Goal: Task Accomplishment & Management: Use online tool/utility

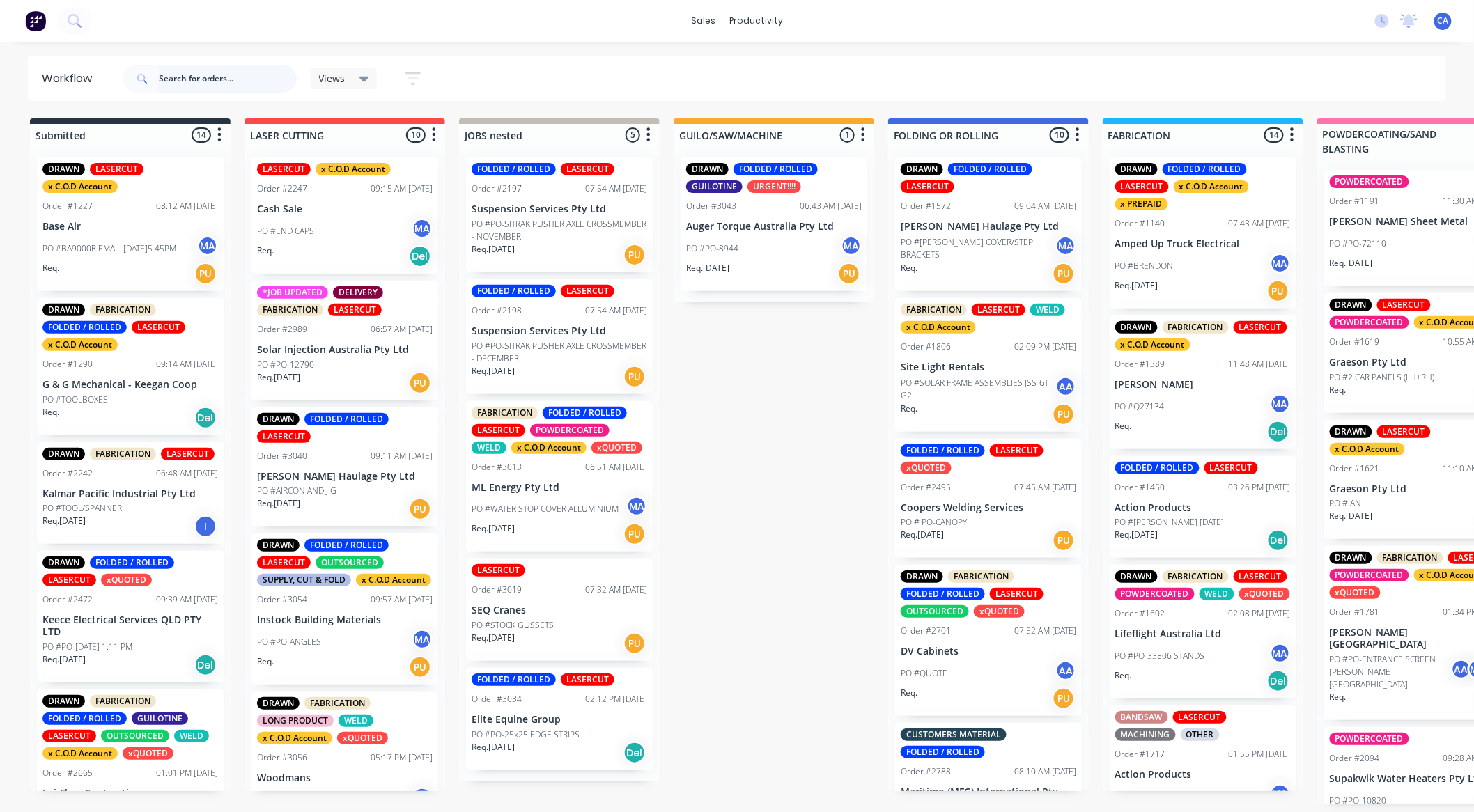
click at [214, 77] on input "text" at bounding box center [228, 78] width 138 height 28
type input "security"
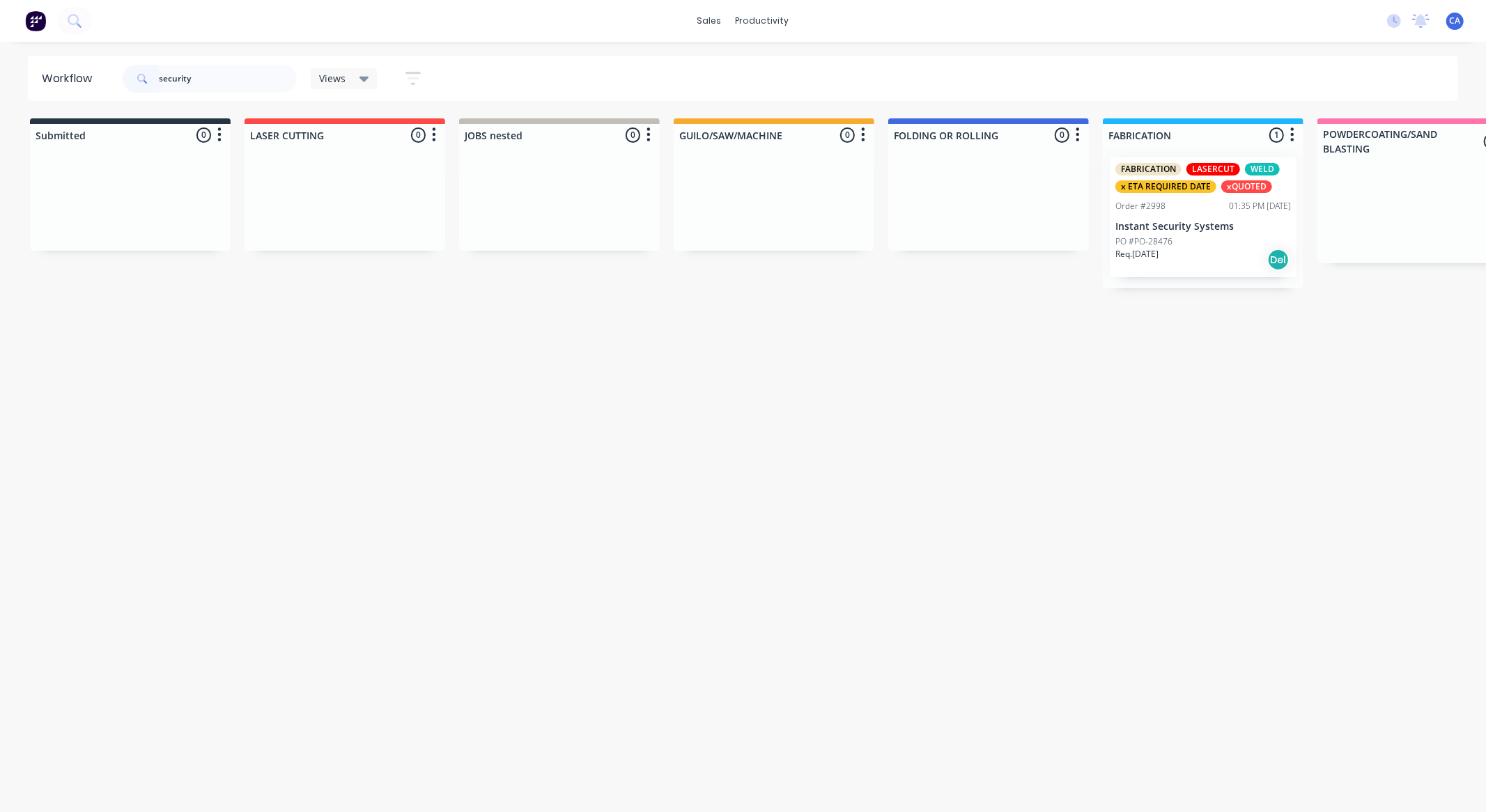
click at [1197, 258] on div "Req. [DATE] Del" at bounding box center [1203, 260] width 176 height 23
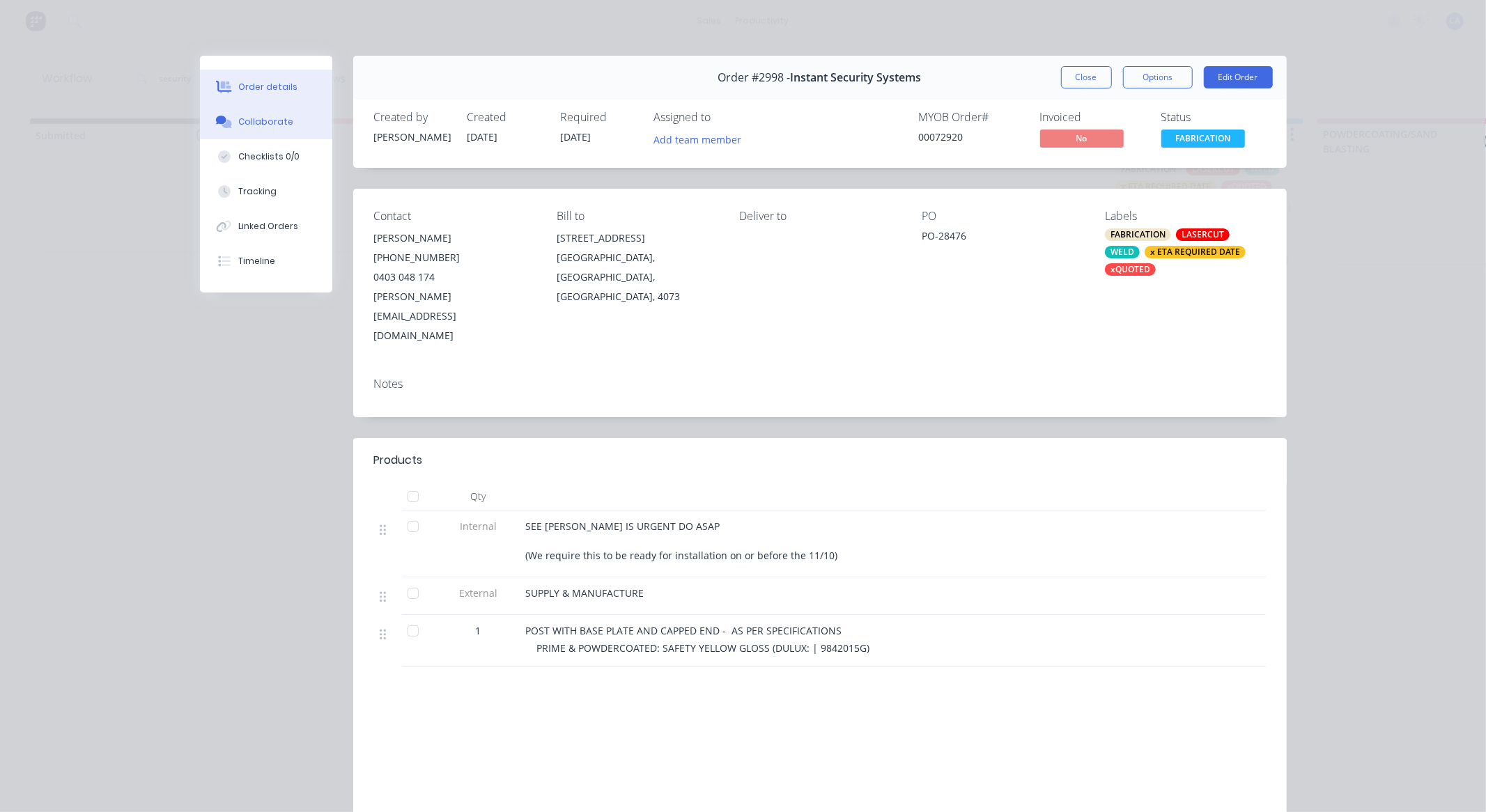
click at [268, 125] on div "Collaborate" at bounding box center [265, 122] width 55 height 13
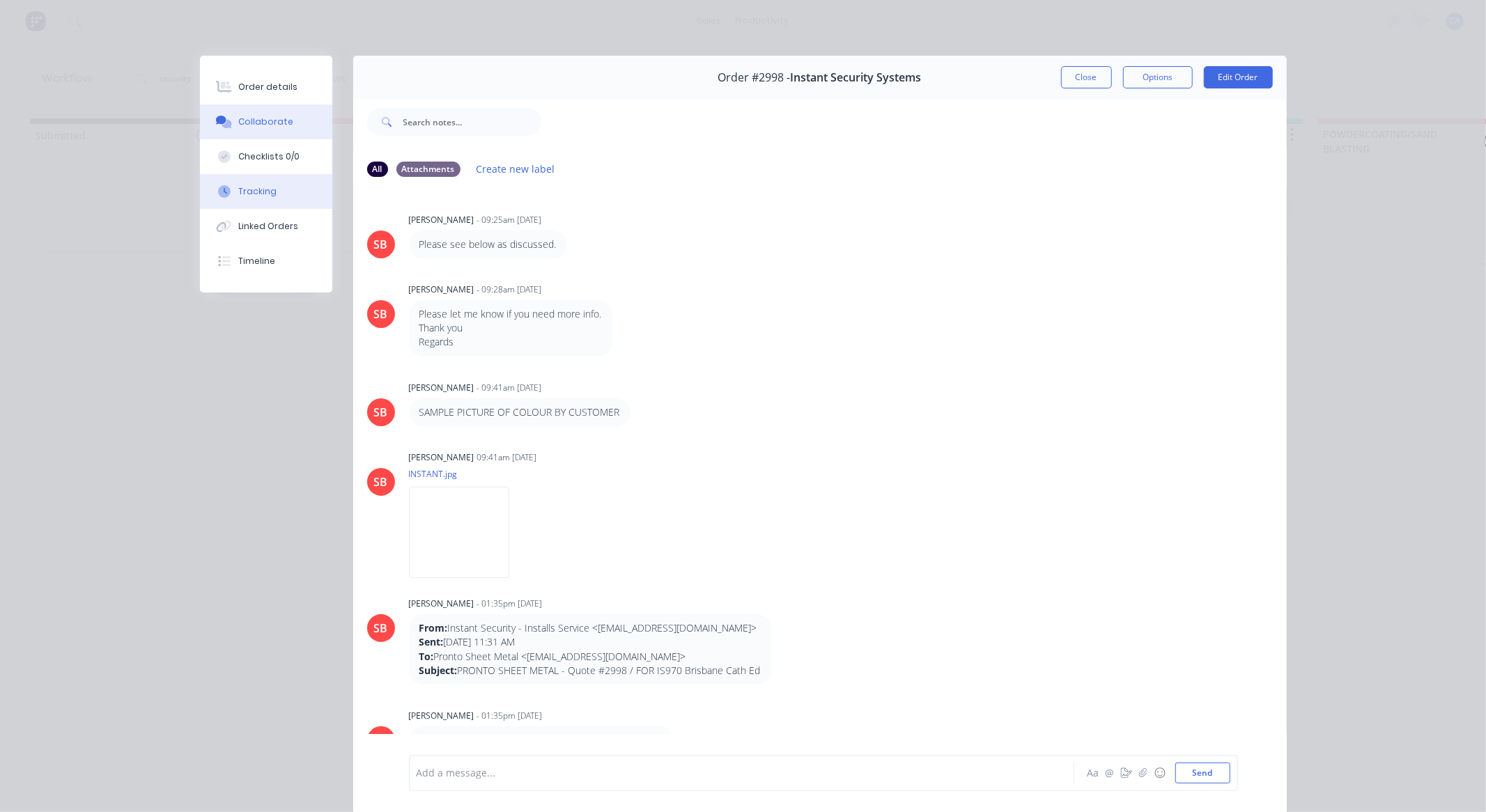
click at [289, 186] on button "Tracking" at bounding box center [266, 191] width 133 height 35
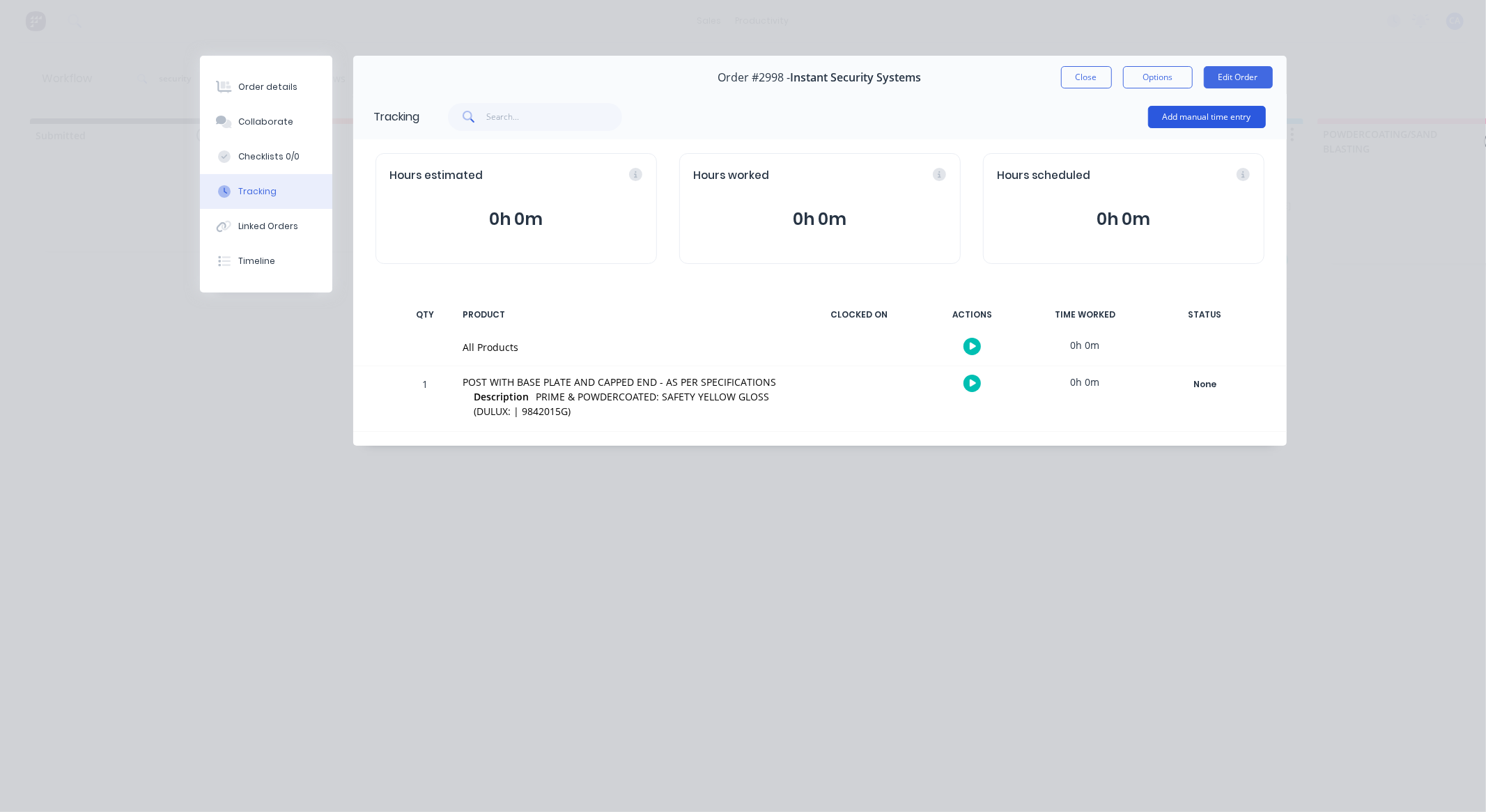
click at [1167, 118] on button "Add manual time entry" at bounding box center [1206, 117] width 117 height 22
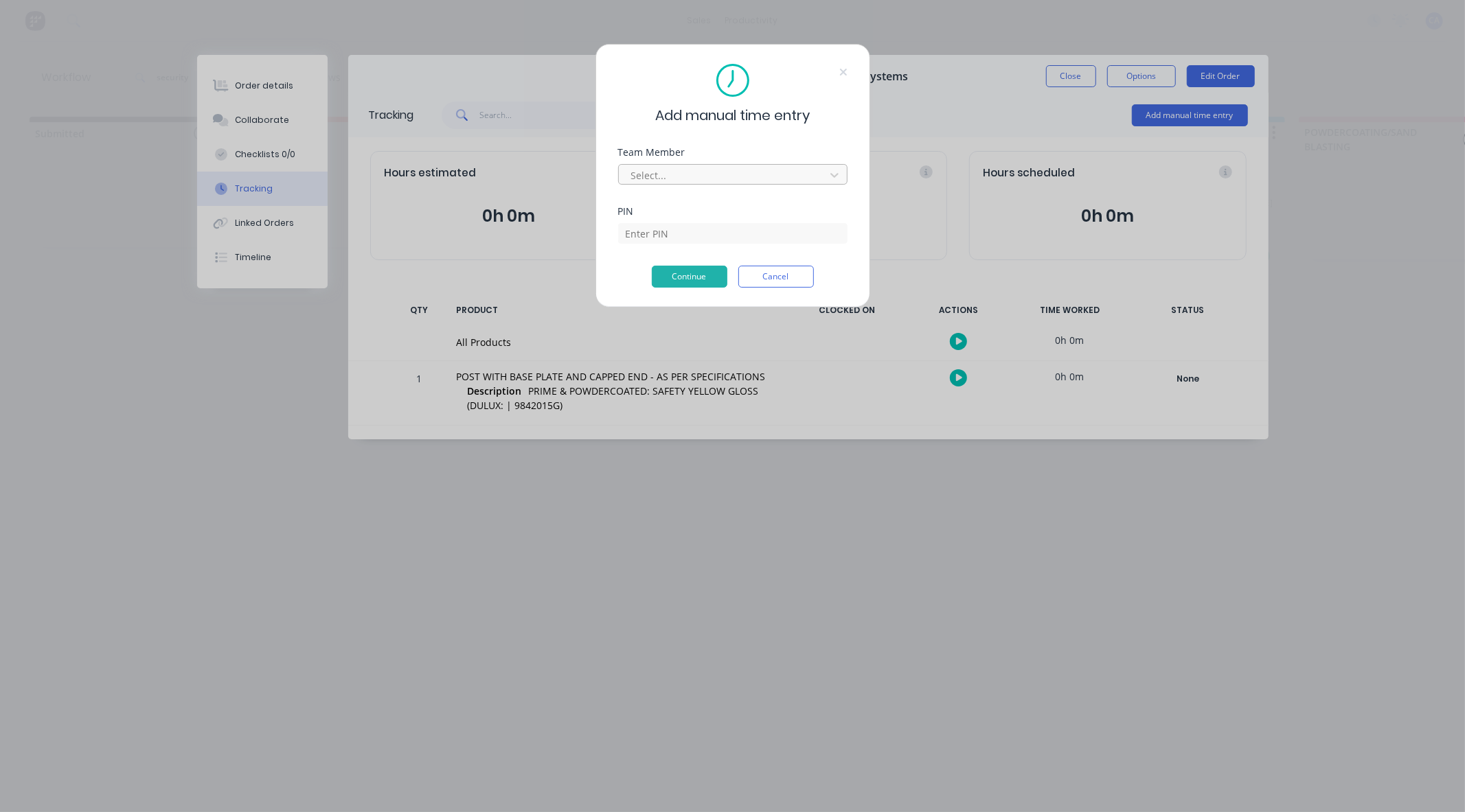
click at [643, 174] on div at bounding box center [724, 175] width 188 height 17
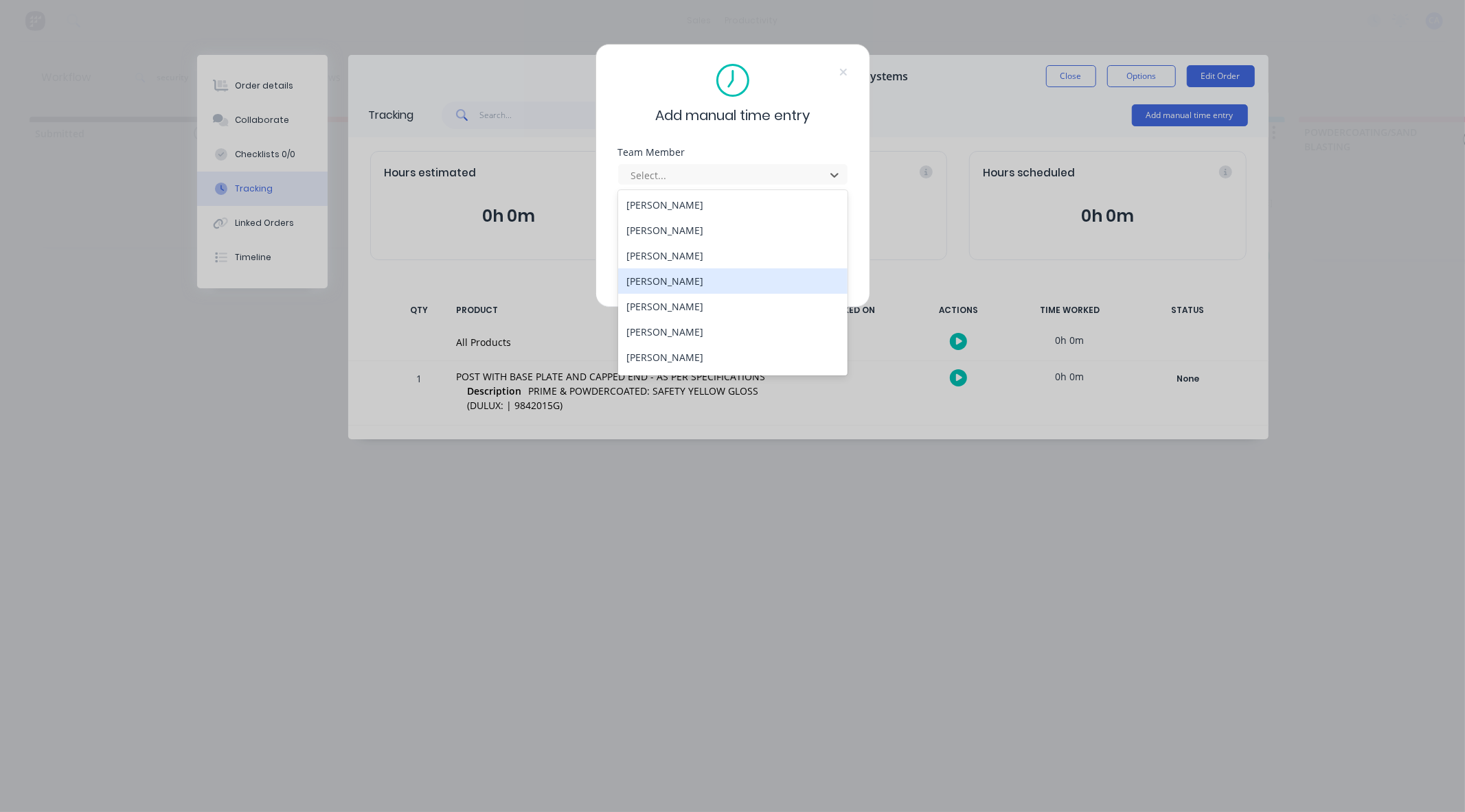
scroll to position [73, 0]
click at [696, 309] on div "[PERSON_NAME]" at bounding box center [732, 309] width 230 height 26
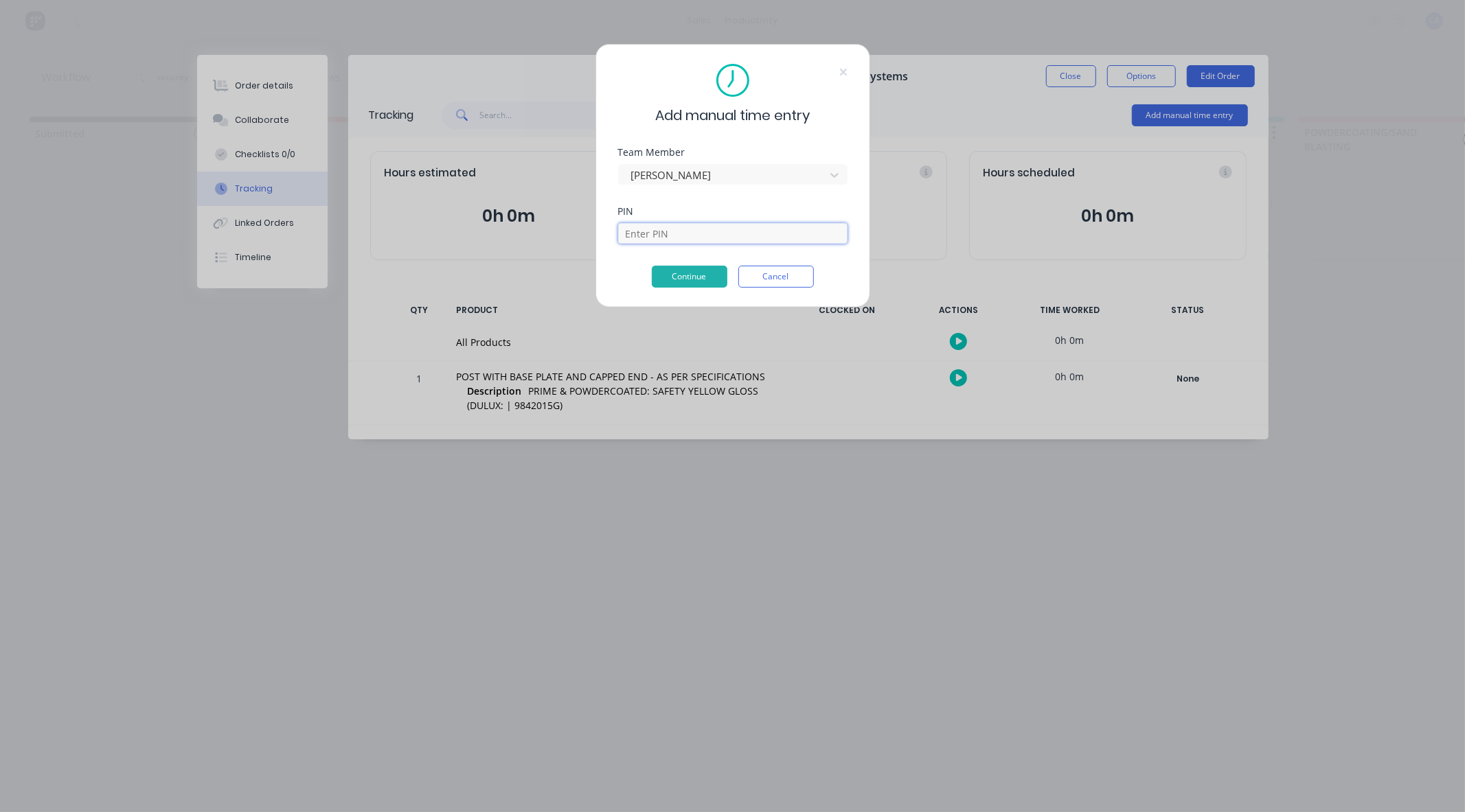
click at [719, 234] on input at bounding box center [732, 233] width 230 height 20
type input "0000"
click at [684, 280] on button "Continue" at bounding box center [688, 277] width 75 height 22
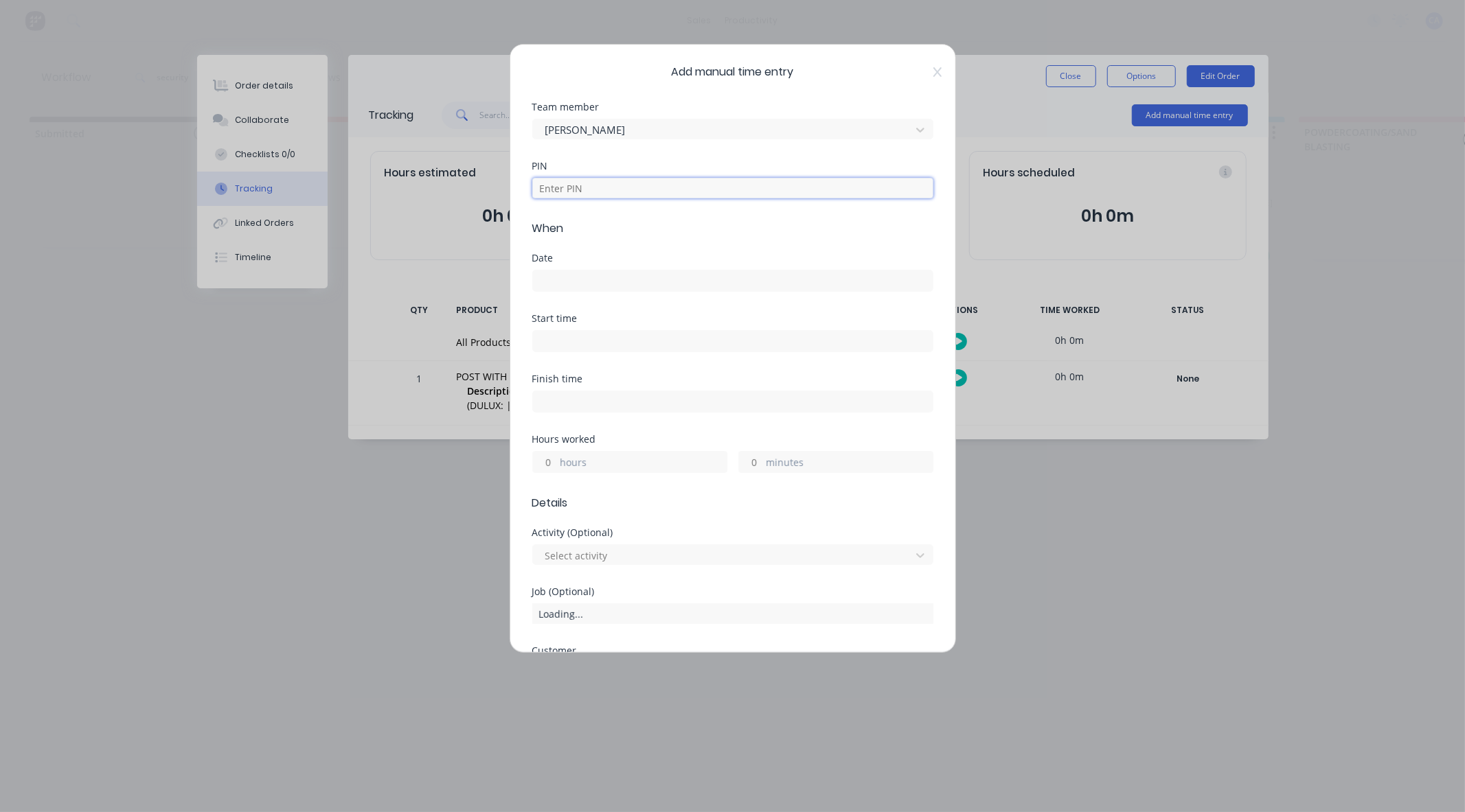
click at [584, 189] on input at bounding box center [732, 187] width 401 height 20
type input "0000"
click at [555, 289] on input at bounding box center [732, 280] width 399 height 20
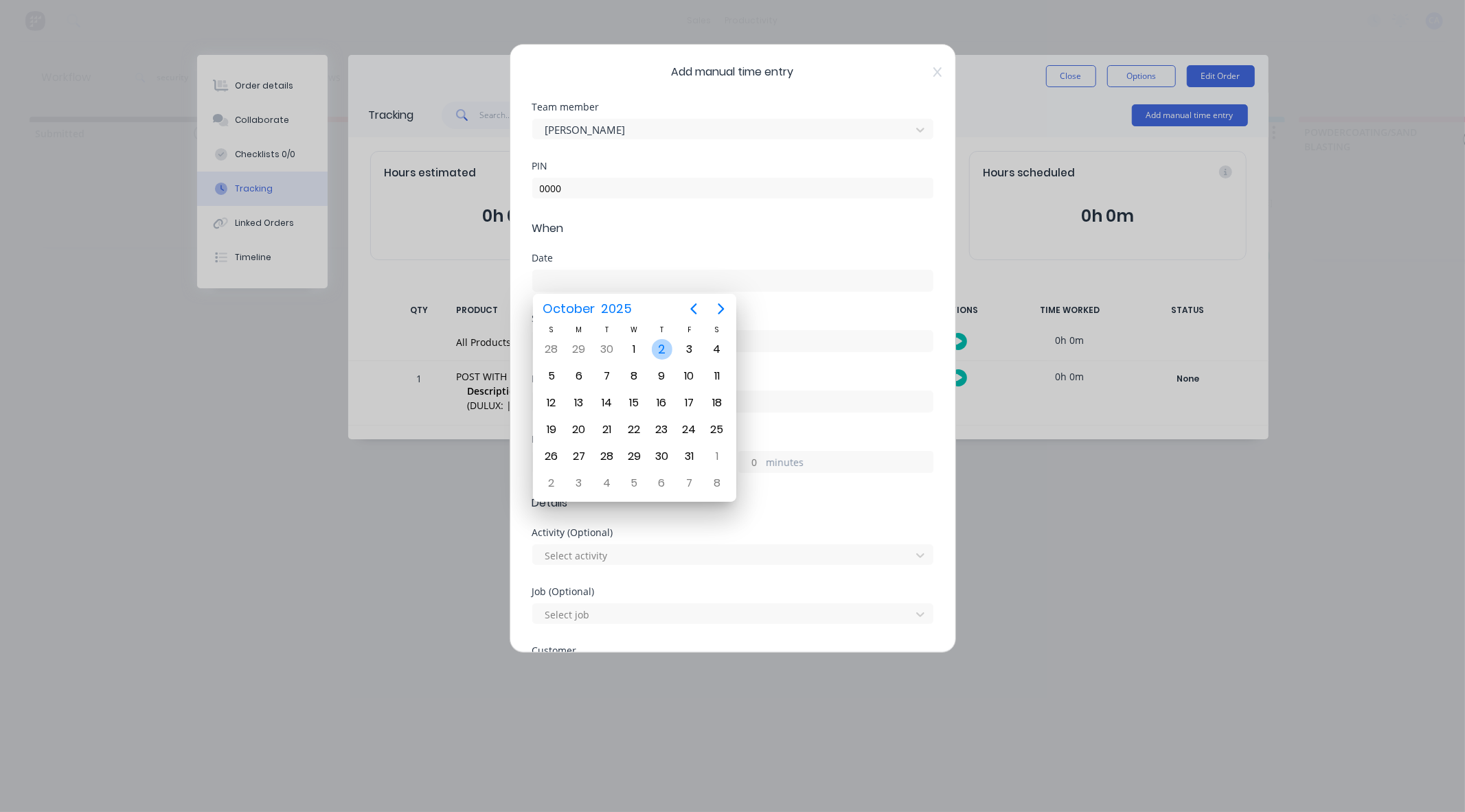
drag, startPoint x: 656, startPoint y: 349, endPoint x: 613, endPoint y: 350, distance: 43.0
click at [656, 348] on div "2" at bounding box center [661, 349] width 20 height 20
type input "[DATE]"
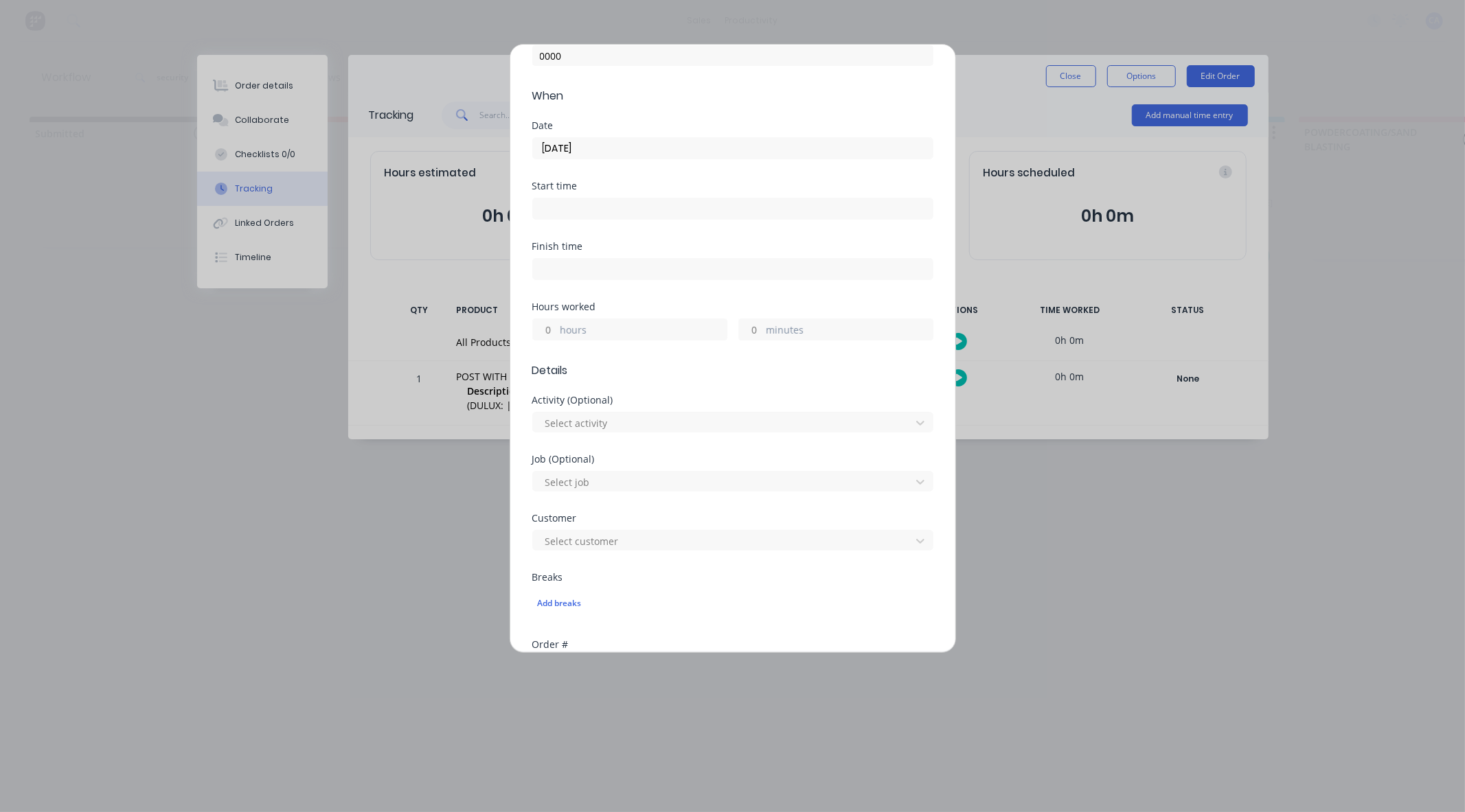
scroll to position [153, 0]
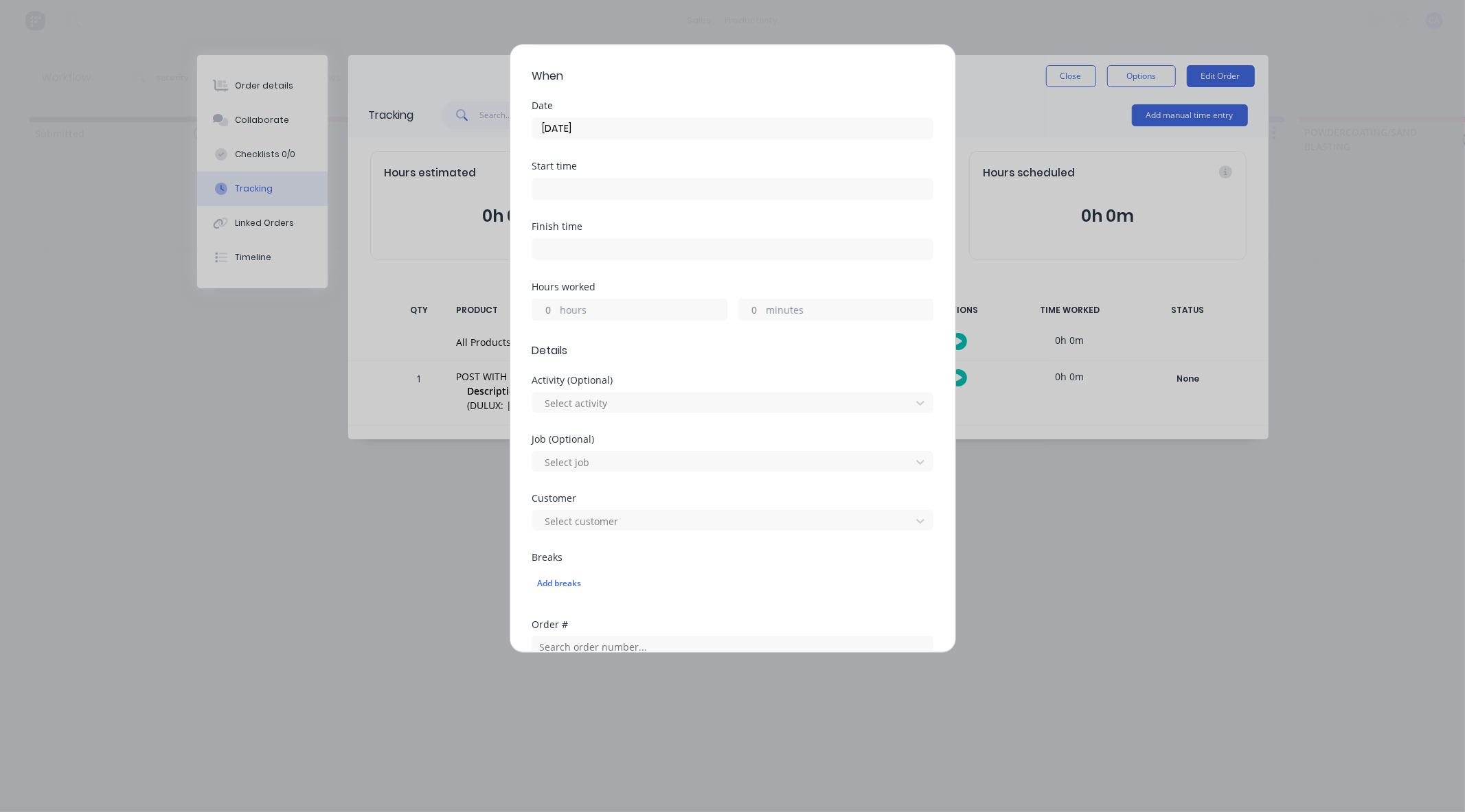
click at [555, 305] on input "hours" at bounding box center [544, 309] width 24 height 20
type input "2"
click at [750, 311] on input "minutes" at bounding box center [750, 309] width 24 height 20
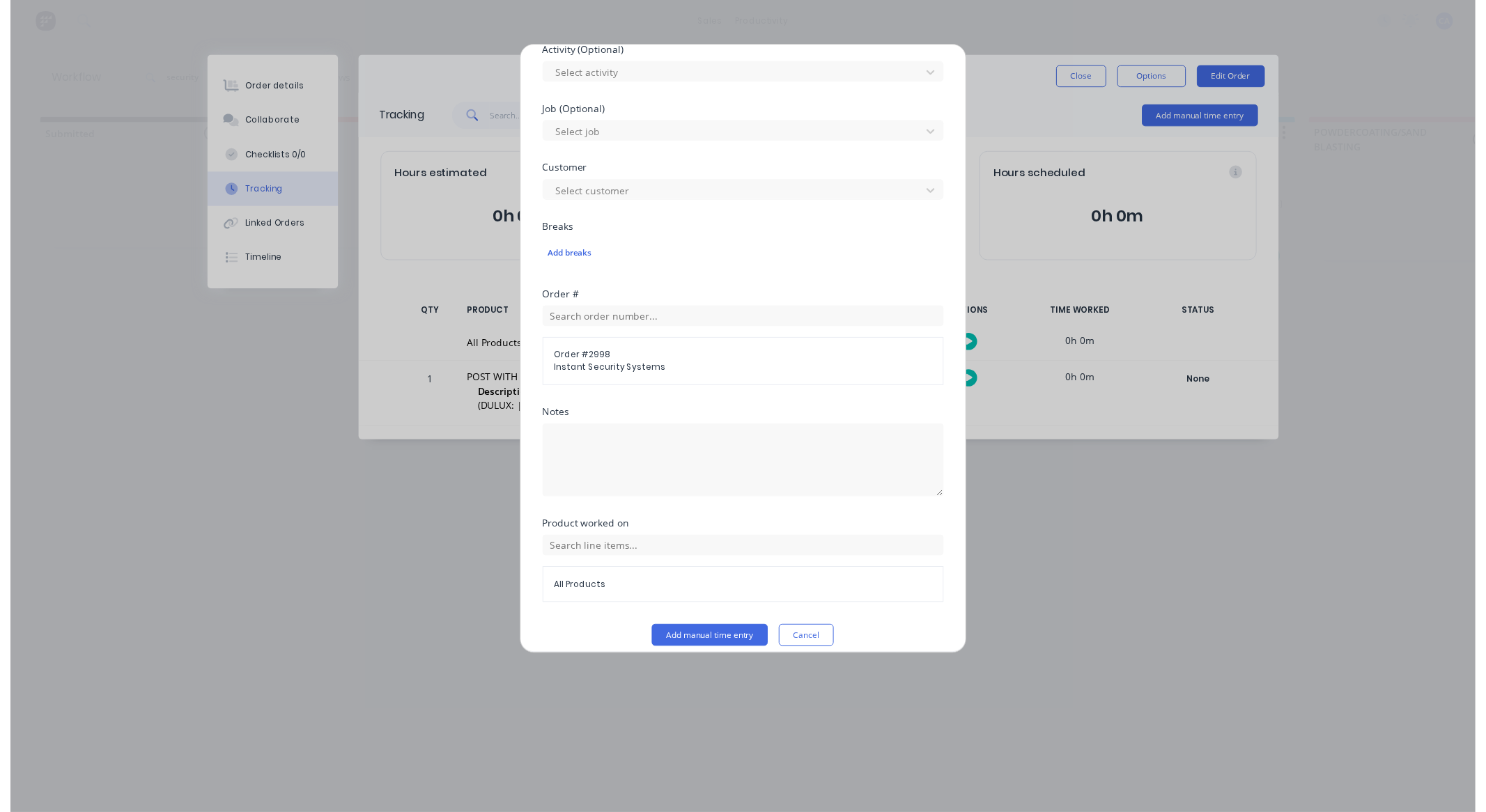
scroll to position [504, 0]
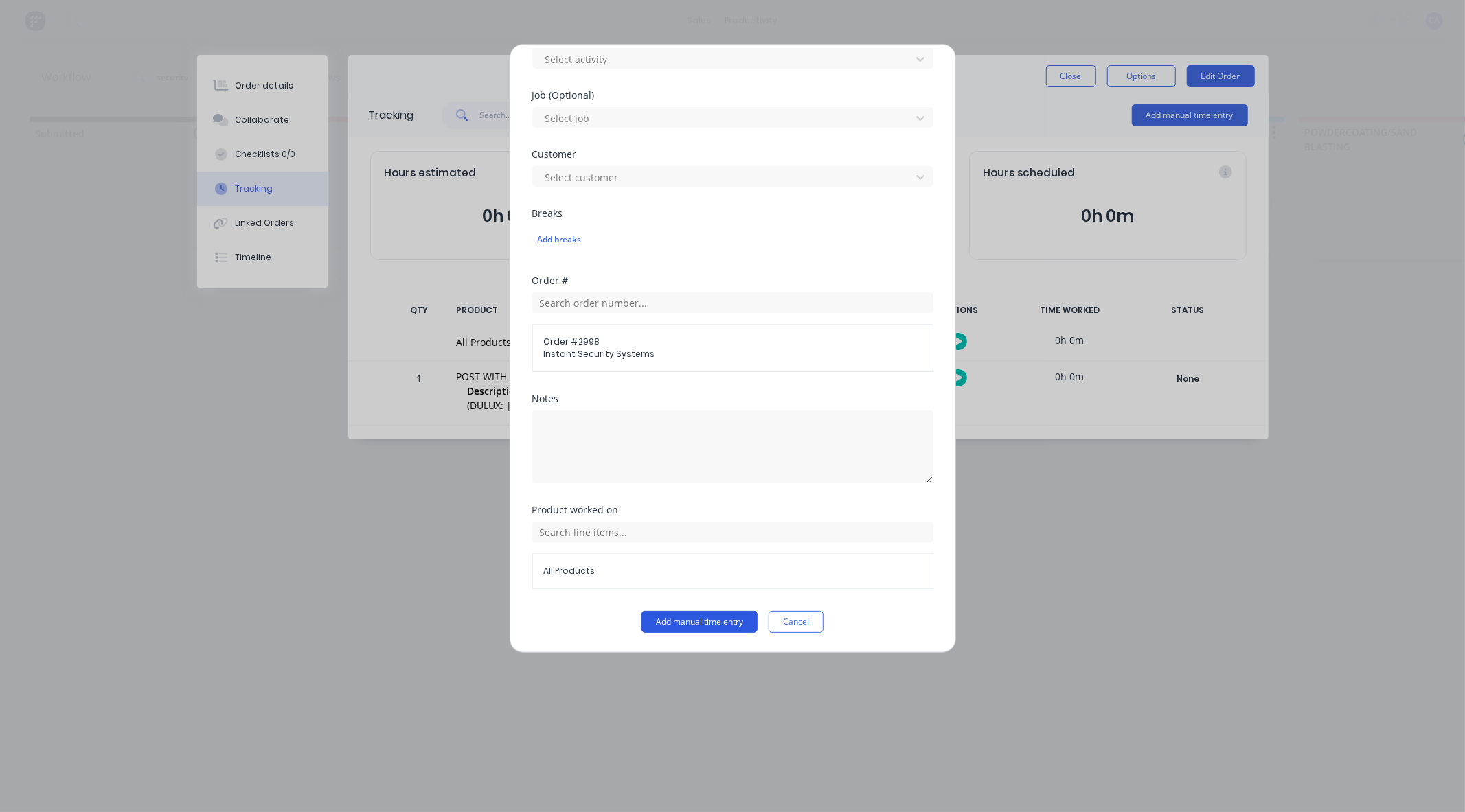
type input "15"
click at [719, 623] on button "Add manual time entry" at bounding box center [699, 622] width 116 height 22
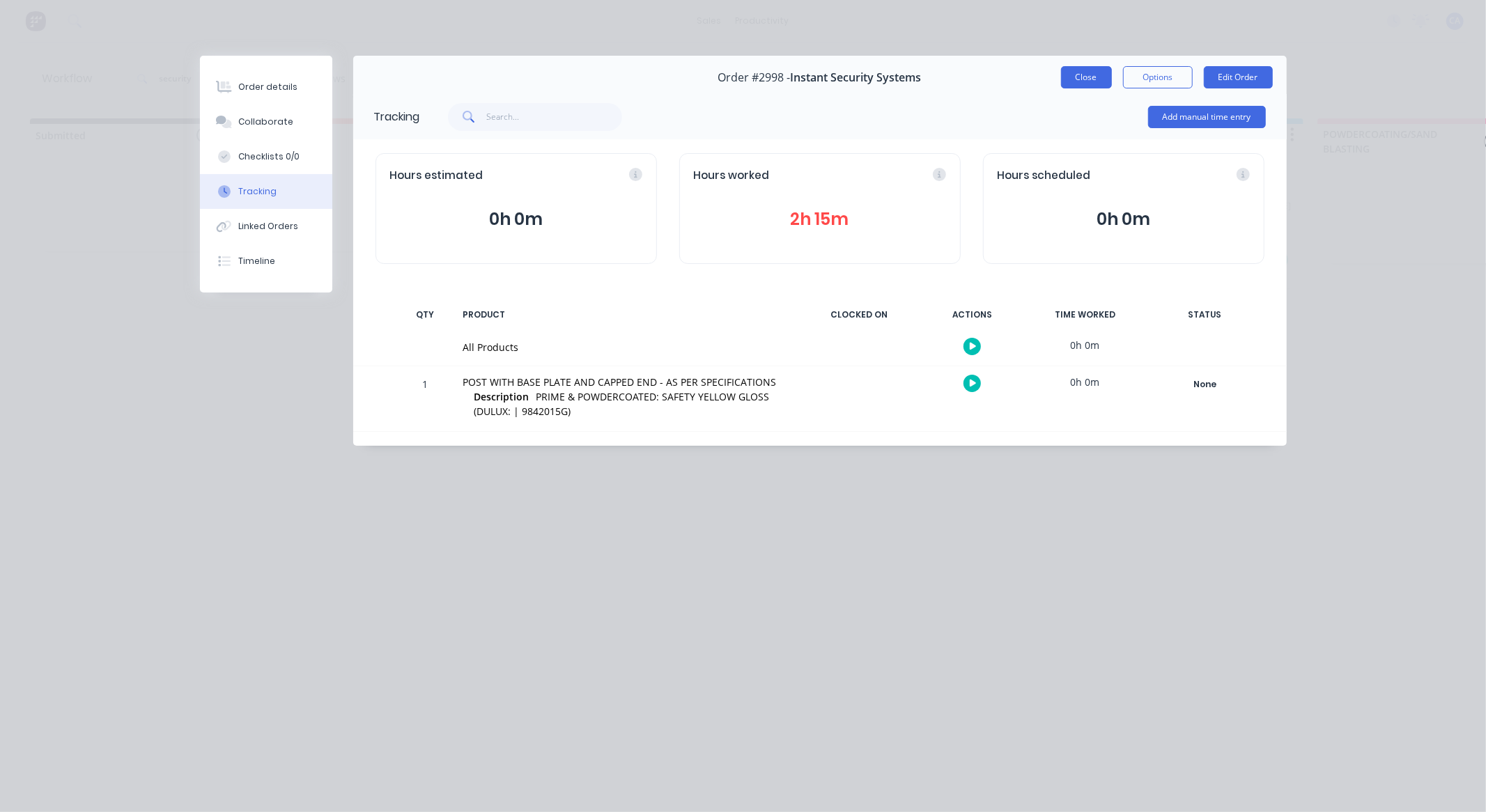
click at [1078, 85] on button "Close" at bounding box center [1086, 77] width 51 height 22
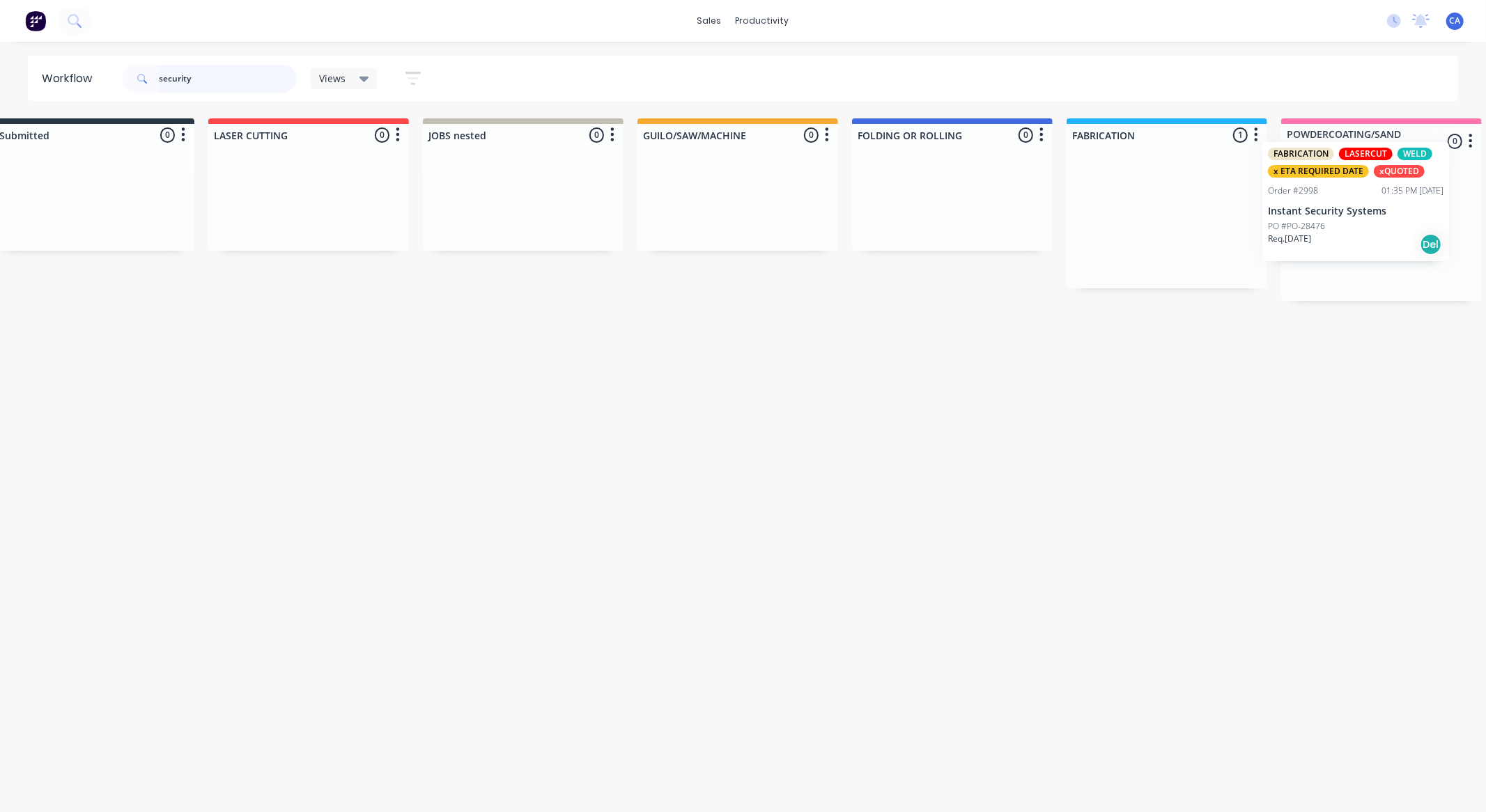
scroll to position [0, 61]
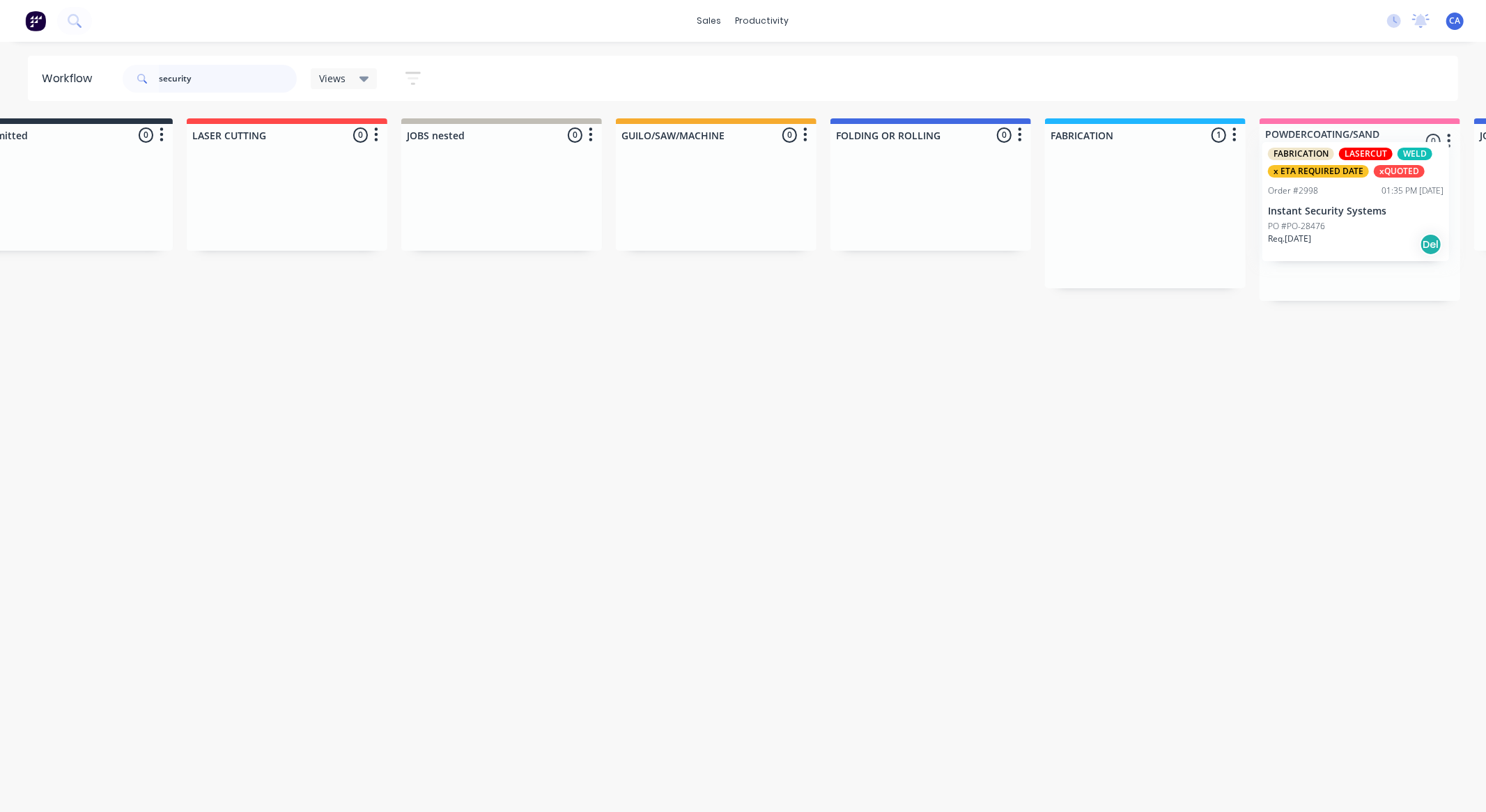
drag, startPoint x: 1213, startPoint y: 246, endPoint x: 1357, endPoint y: 235, distance: 144.4
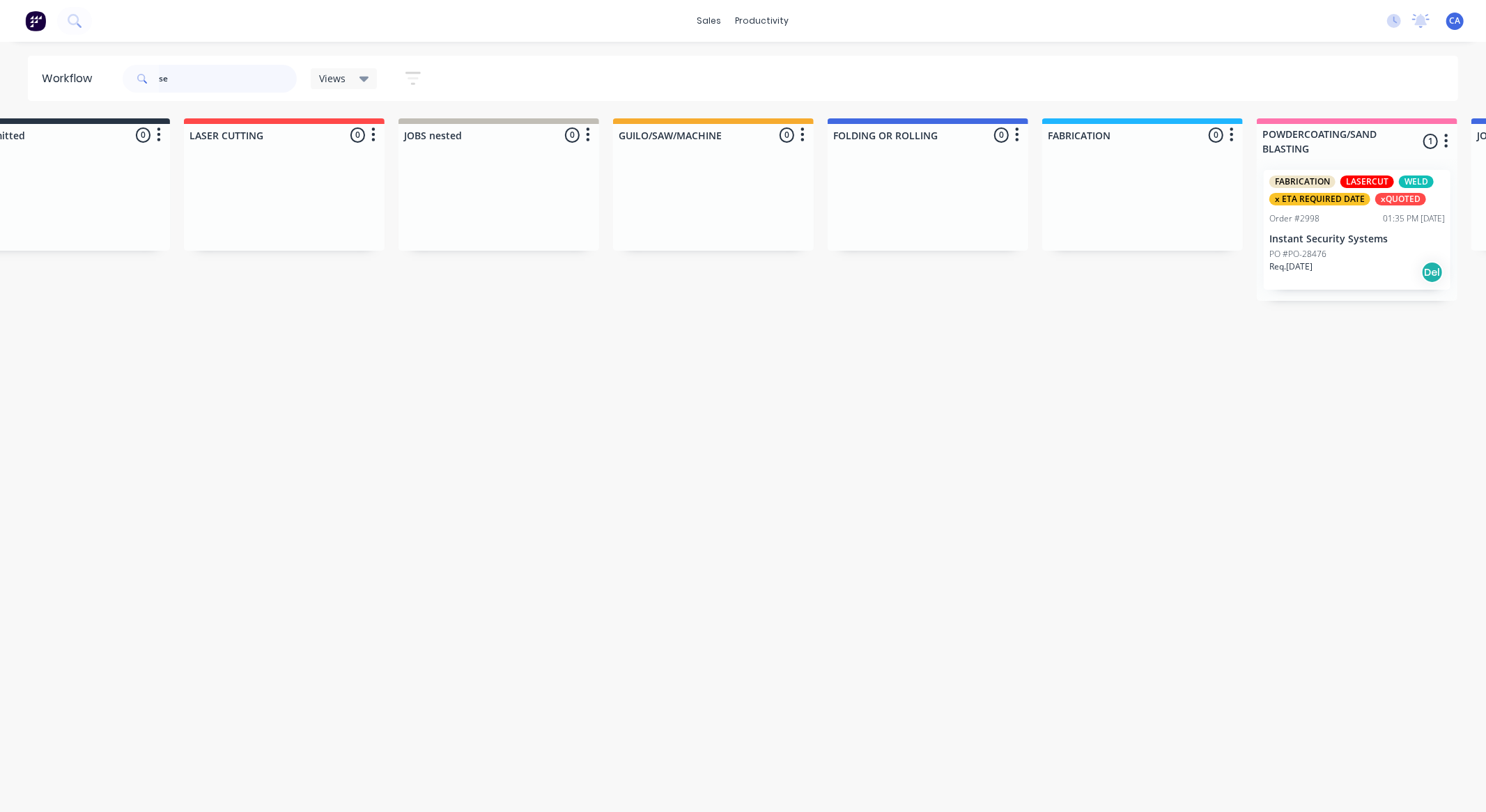
type input "s"
type input "[PERSON_NAME]"
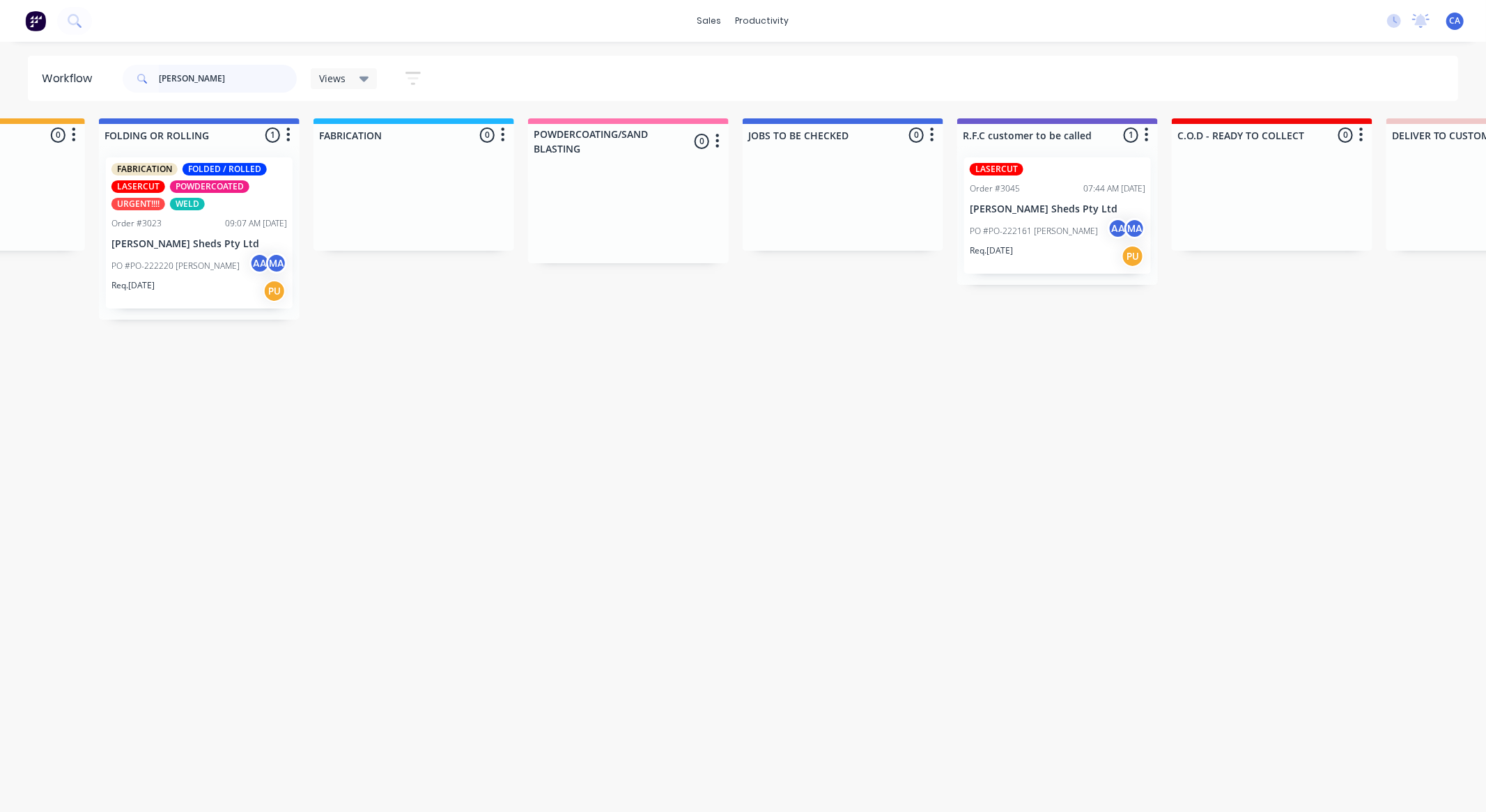
scroll to position [0, 756]
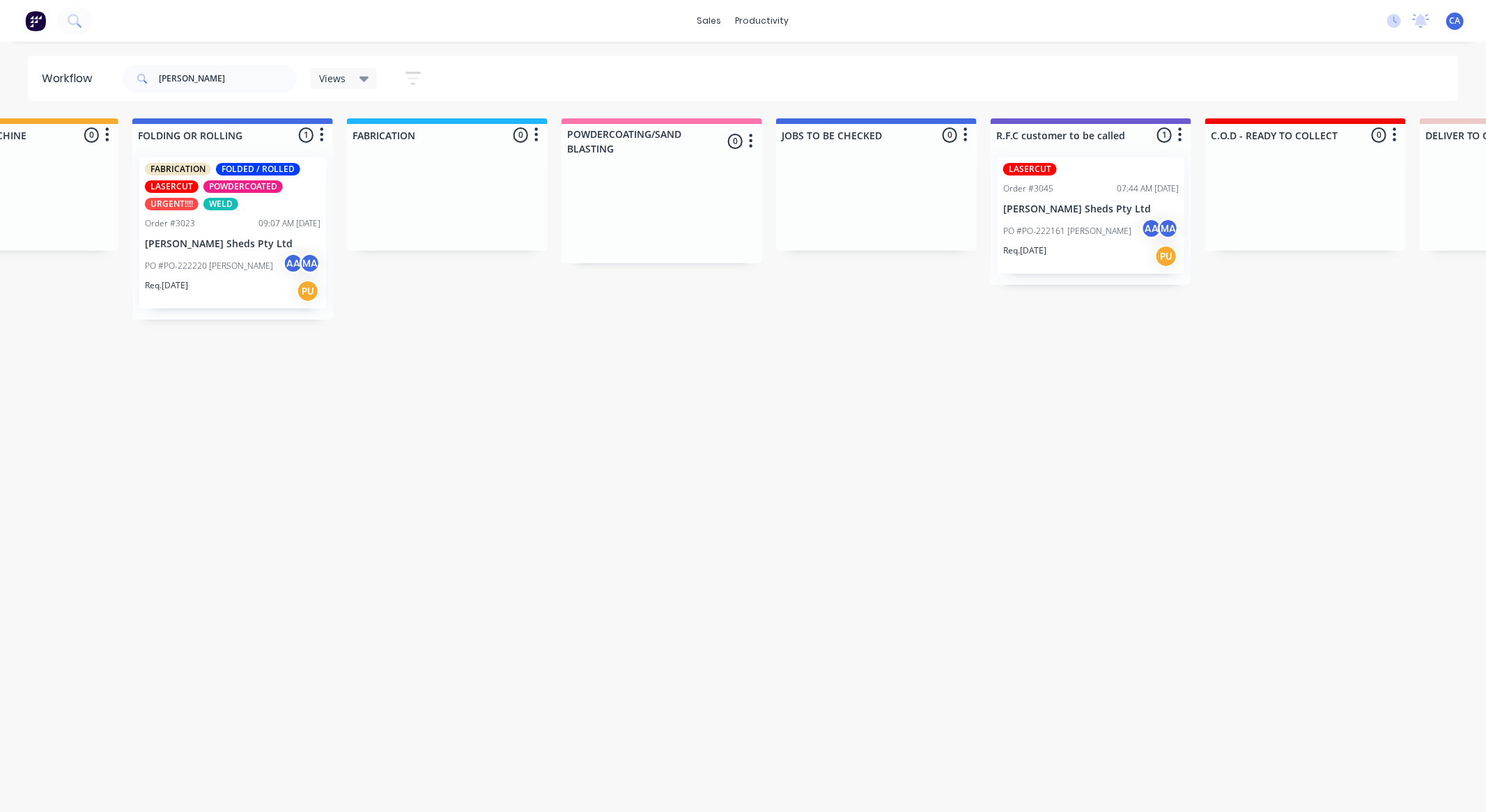
click at [232, 282] on div "Req. [DATE] PU" at bounding box center [233, 291] width 176 height 23
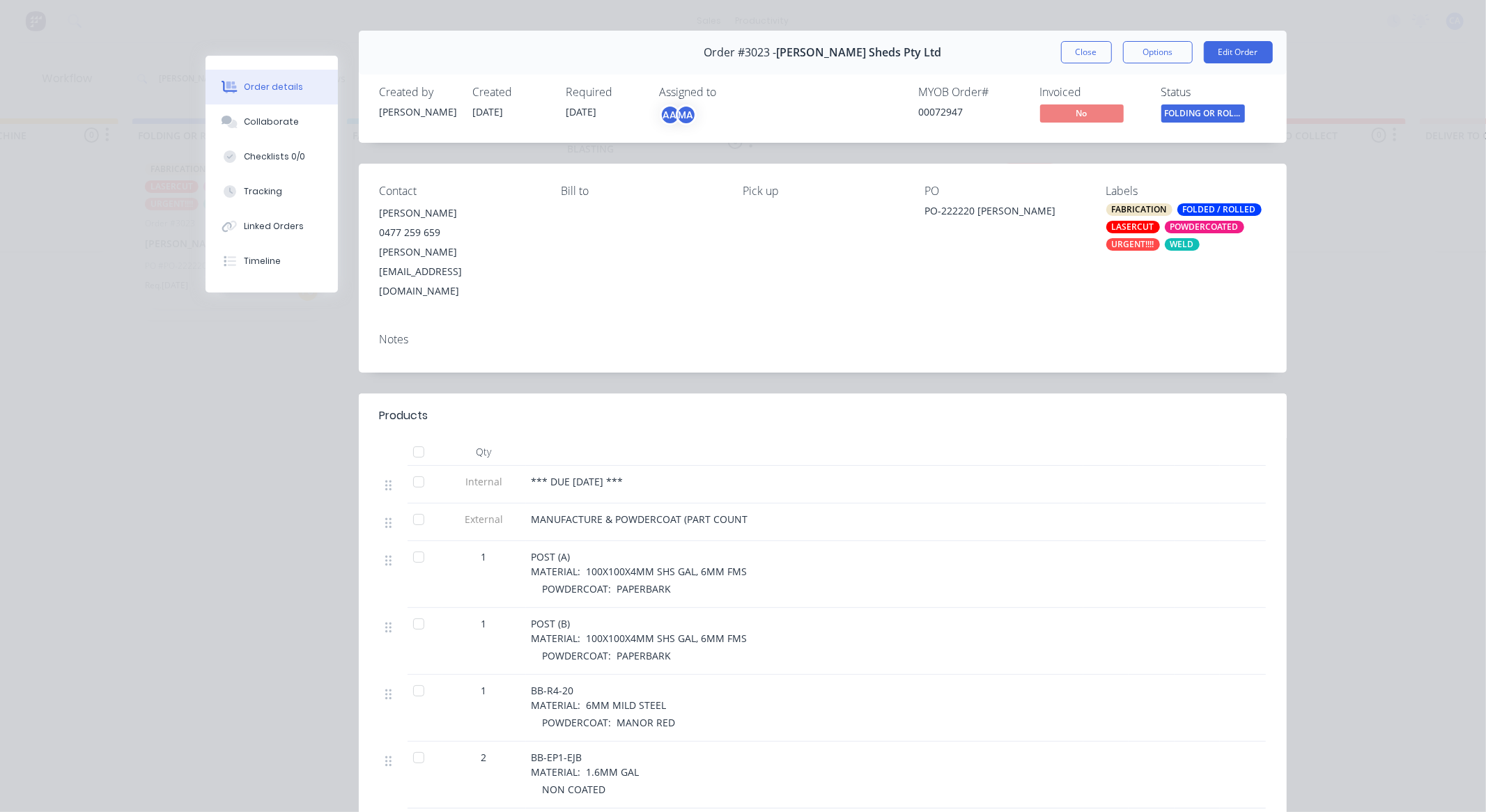
scroll to position [0, 0]
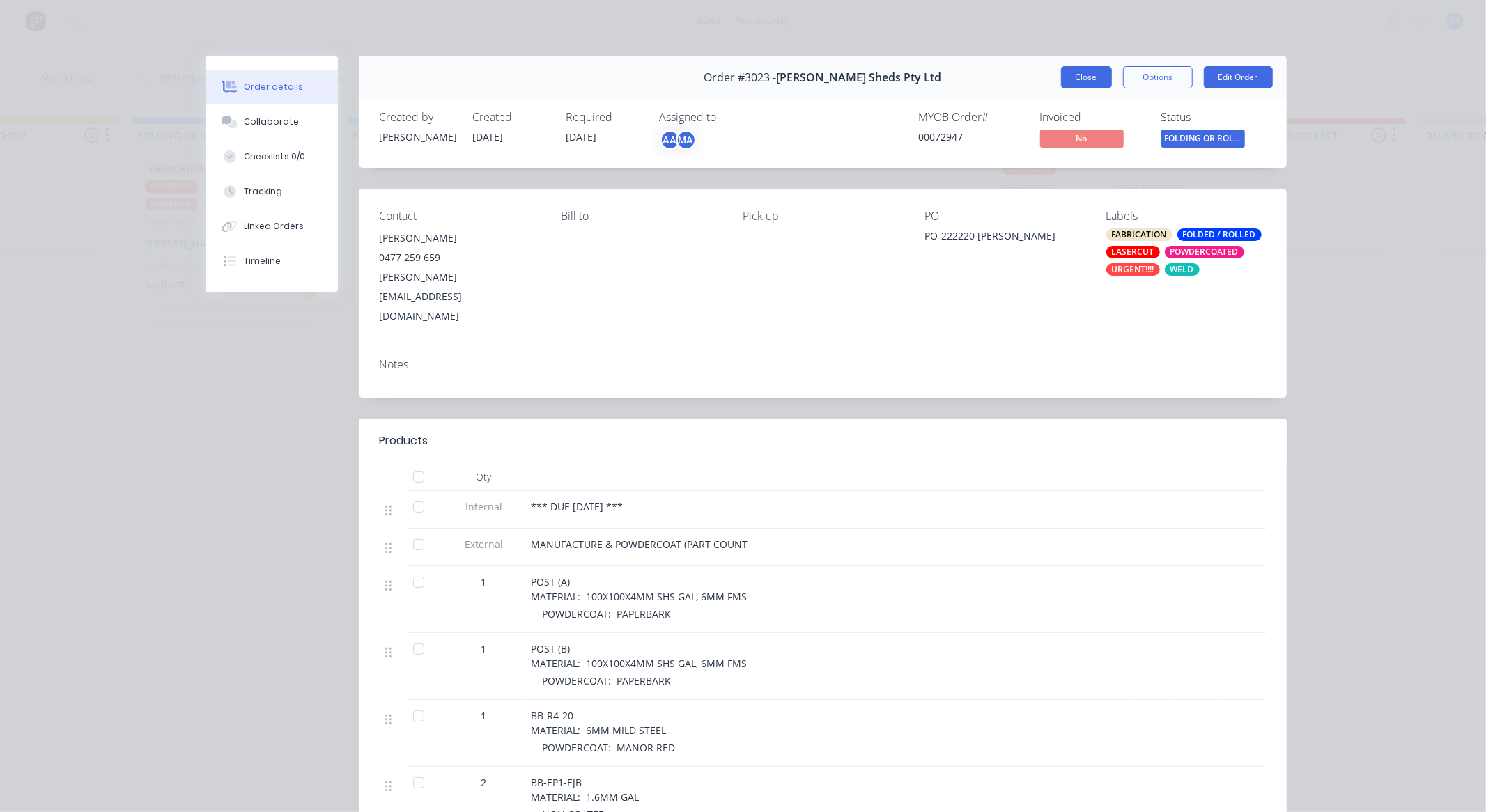
click at [1093, 75] on button "Close" at bounding box center [1086, 77] width 51 height 22
